Goal: Find specific page/section: Find specific page/section

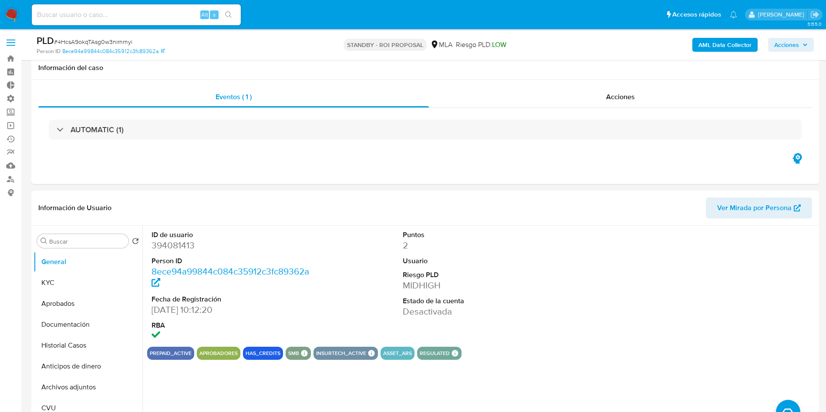
select select "10"
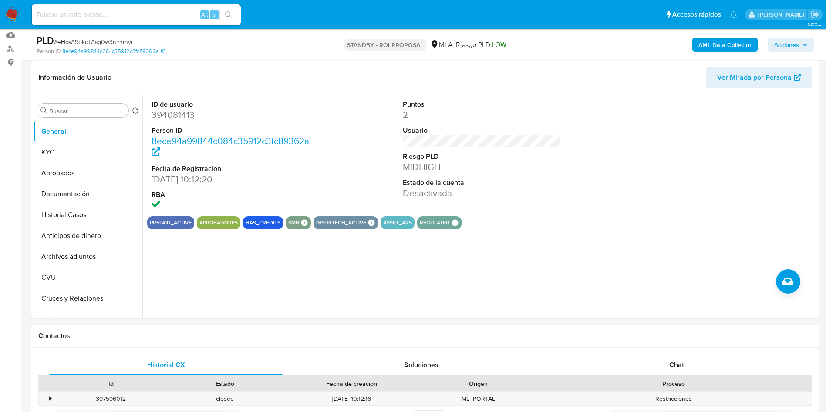
click at [150, 13] on input at bounding box center [136, 14] width 209 height 11
paste input "FlDc2IRDtIydBRbhVsMTtzyo"
type input "FlDc2IRDtIydBRbhVsMTtzyo"
click at [233, 14] on button "search-icon" at bounding box center [229, 15] width 18 height 12
click at [586, 172] on div "ID de usuario 394081413 Person ID 8ece94a99844c084c35912c3fc89362a Fecha de Reg…" at bounding box center [482, 155] width 670 height 121
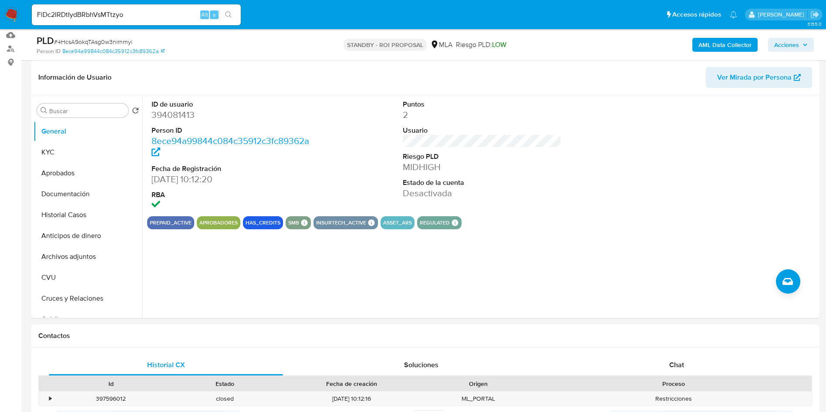
click at [232, 16] on icon "search-icon" at bounding box center [228, 14] width 7 height 7
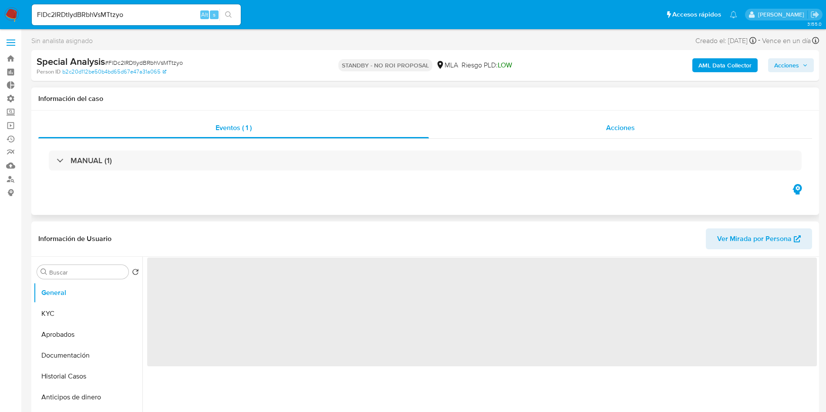
click at [630, 125] on span "Acciones" at bounding box center [620, 128] width 29 height 10
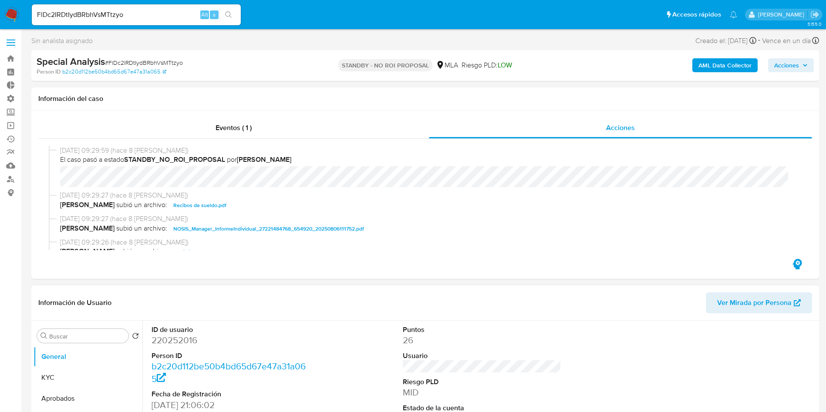
select select "10"
click at [149, 13] on input "FlDc2IRDtIydBRbhVsMTtzyo" at bounding box center [136, 14] width 209 height 11
paste input "ep5Rdghi9h67jiospuYMIEkt"
type input "ep5Rdghi9h67jiospuYMIEkt"
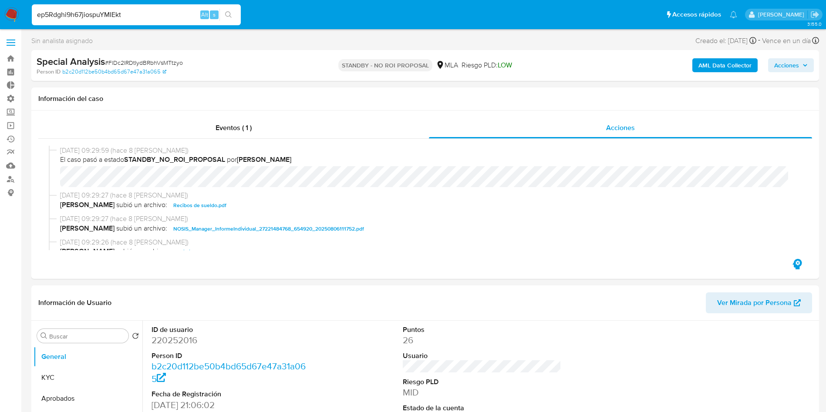
click at [230, 16] on icon "search-icon" at bounding box center [228, 14] width 7 height 7
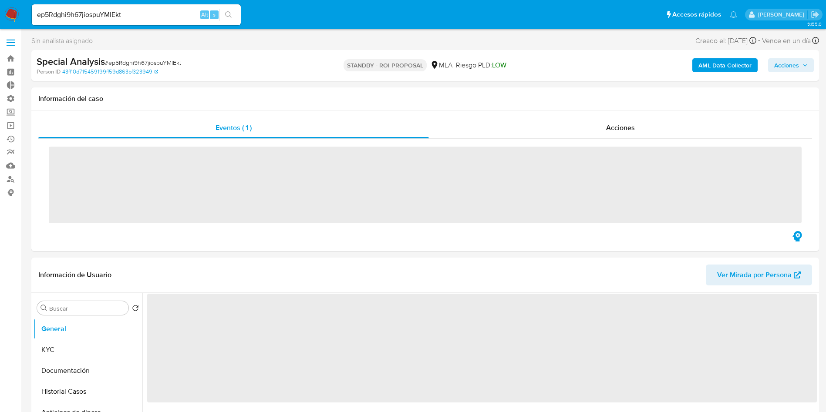
click at [608, 123] on span "Acciones" at bounding box center [620, 128] width 29 height 10
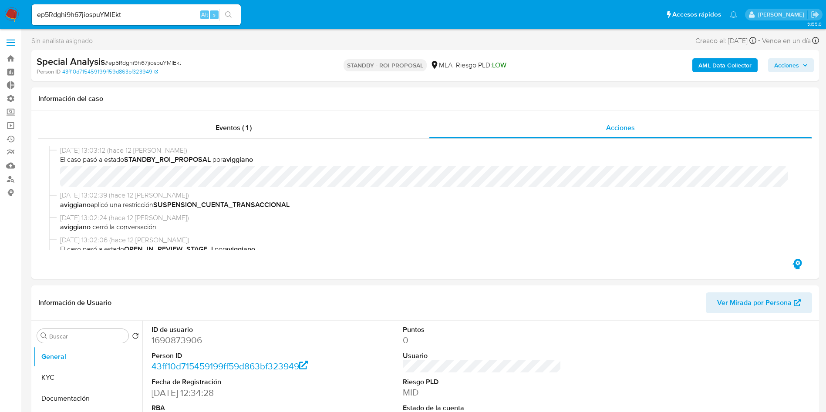
select select "10"
